Goal: Information Seeking & Learning: Learn about a topic

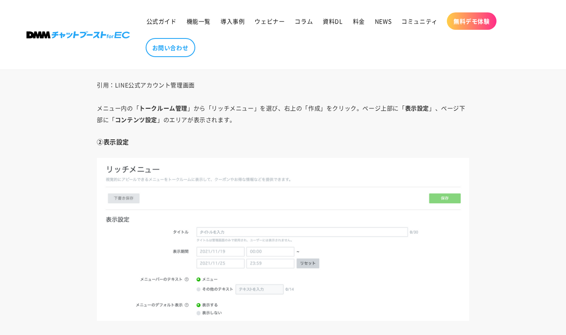
scroll to position [3750, 0]
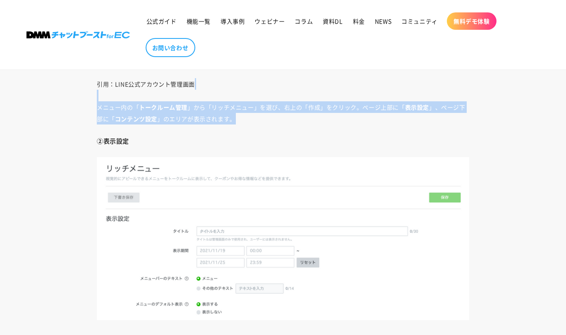
drag, startPoint x: 440, startPoint y: 93, endPoint x: 435, endPoint y: 117, distance: 23.6
click at [435, 117] on p "引用：LINE公式アカウント管理画面 メニュー内の「 トークルーム管理 」から「リッチメニュー」を選び、右上の「作成」をクリック。ページ上部に「 表示設定 」…" at bounding box center [283, 101] width 372 height 46
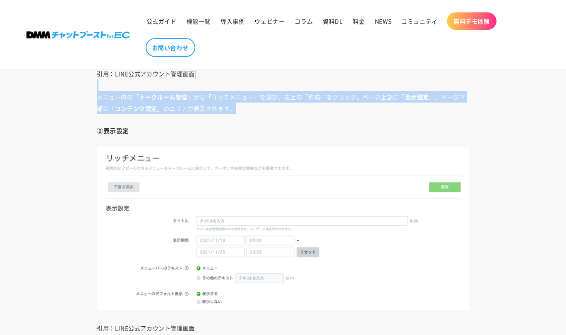
scroll to position [3755, 0]
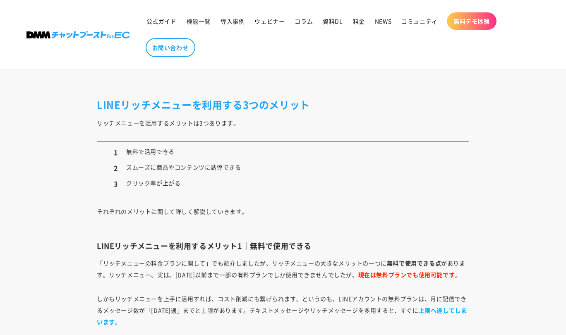
scroll to position [9249, 0]
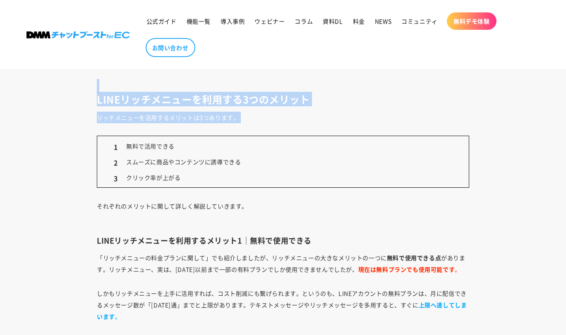
drag, startPoint x: 354, startPoint y: 122, endPoint x: 352, endPoint y: 80, distance: 41.4
click at [352, 80] on h2 "LINEリッチメニューを利用する3つのメリット" at bounding box center [283, 93] width 372 height 26
drag, startPoint x: 352, startPoint y: 80, endPoint x: 362, endPoint y: 110, distance: 31.0
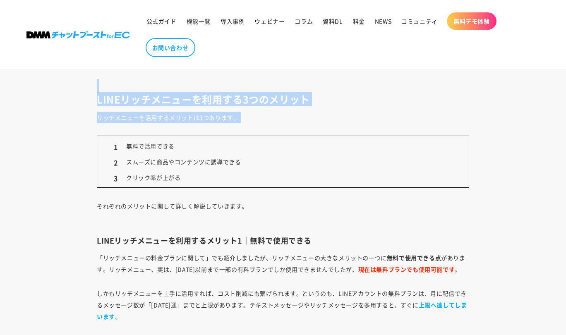
click at [362, 112] on p "リッチメニューを活用するメリットは3つあります。" at bounding box center [283, 118] width 372 height 12
drag, startPoint x: 362, startPoint y: 110, endPoint x: 363, endPoint y: 81, distance: 29.0
click at [363, 81] on h2 "LINEリッチメニューを利用する3つのメリット" at bounding box center [283, 93] width 372 height 26
drag, startPoint x: 363, startPoint y: 81, endPoint x: 373, endPoint y: 108, distance: 29.4
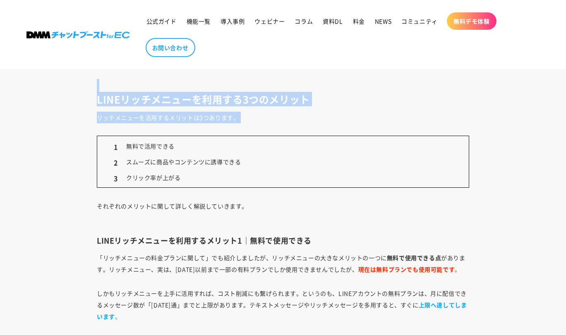
click at [373, 112] on p "リッチメニューを活用するメリットは3つあります。" at bounding box center [283, 118] width 372 height 12
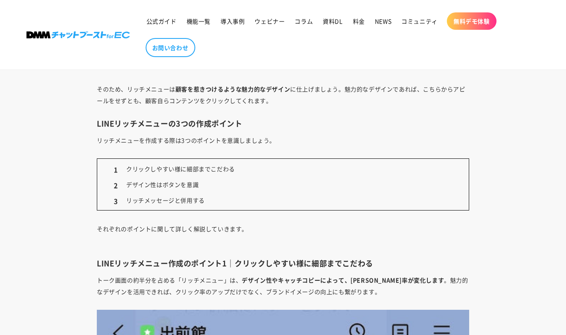
scroll to position [10753, 0]
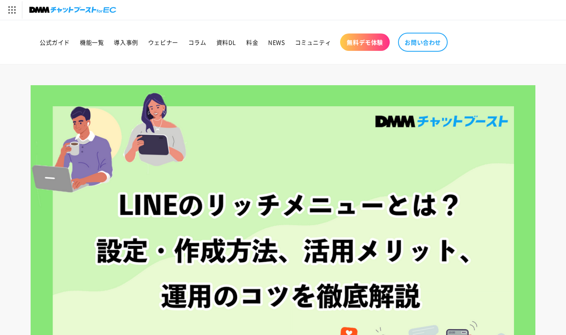
scroll to position [10753, 0]
